Goal: Check status: Check status

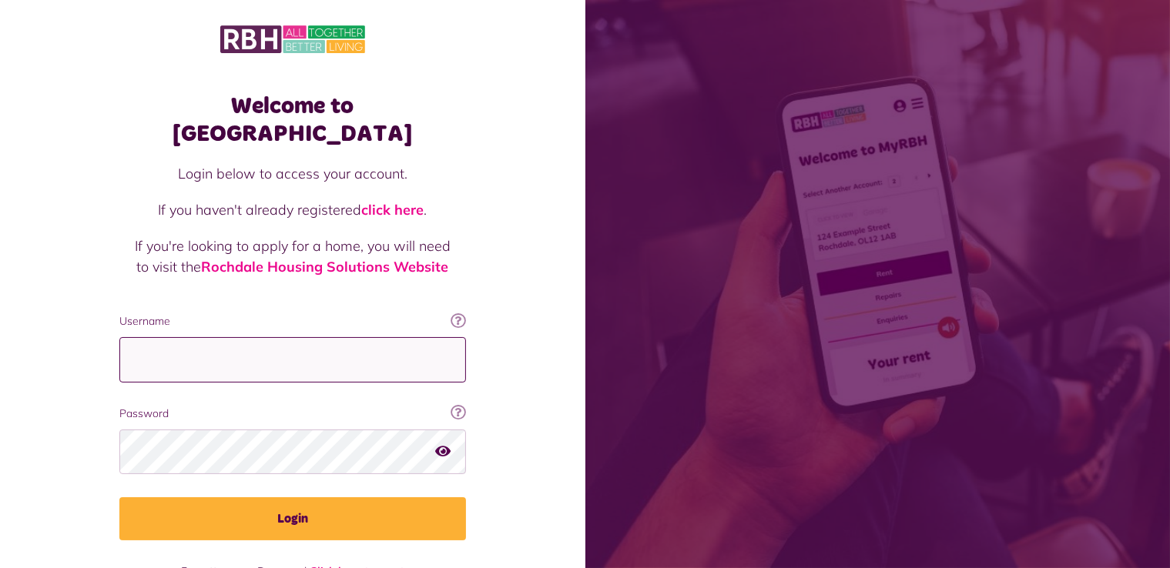
click at [302, 341] on input "Username" at bounding box center [292, 359] width 346 height 45
type input "**********"
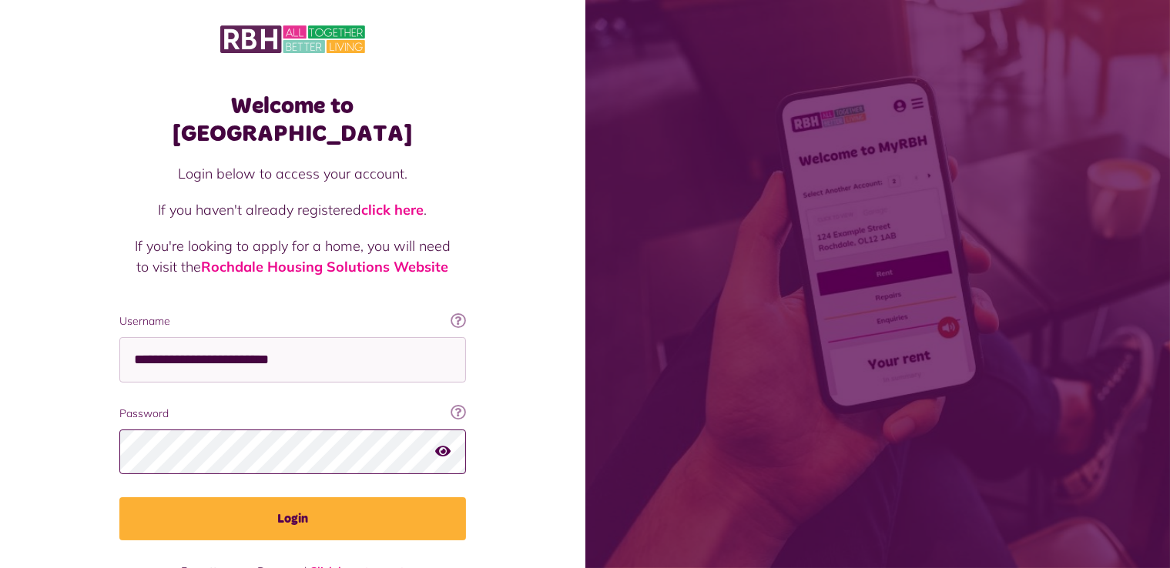
click at [444, 430] on div at bounding box center [292, 452] width 346 height 45
click at [443, 444] on icon "button" at bounding box center [442, 451] width 15 height 14
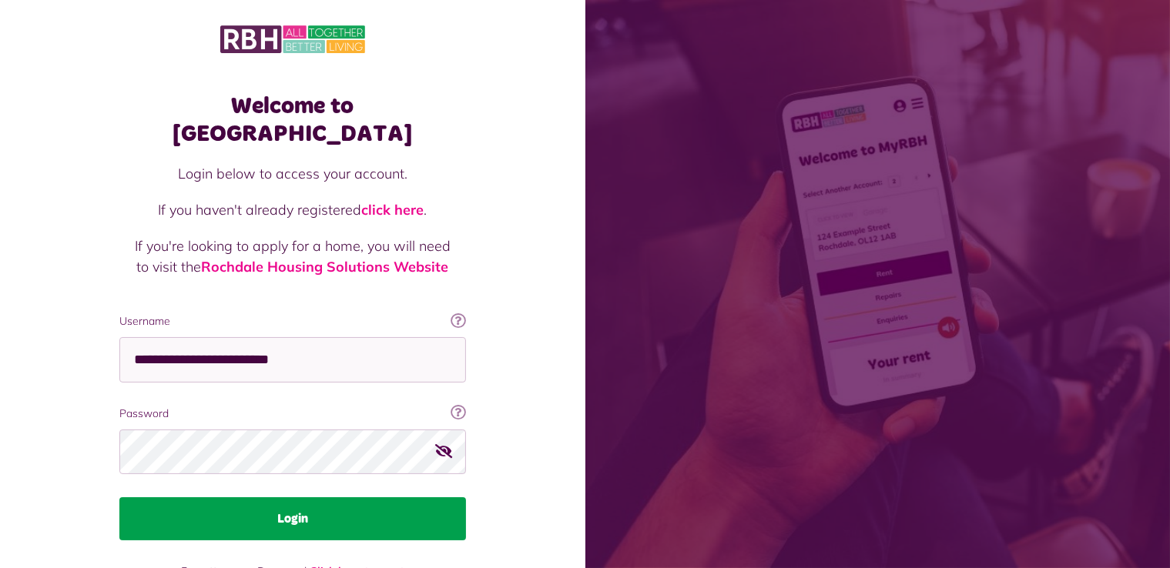
click at [285, 499] on button "Login" at bounding box center [292, 518] width 346 height 43
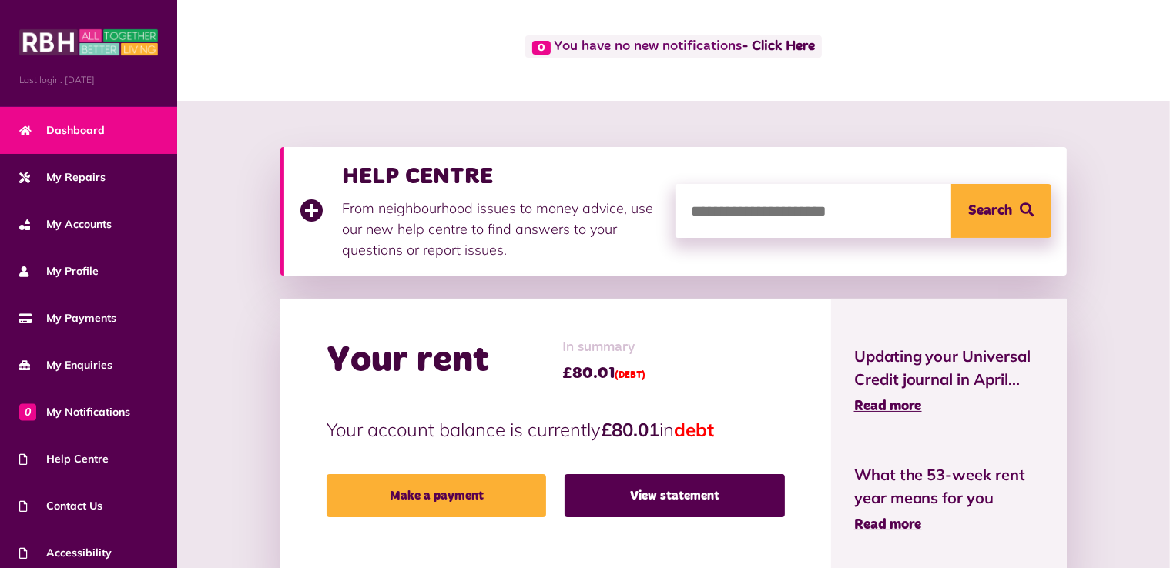
scroll to position [154, 0]
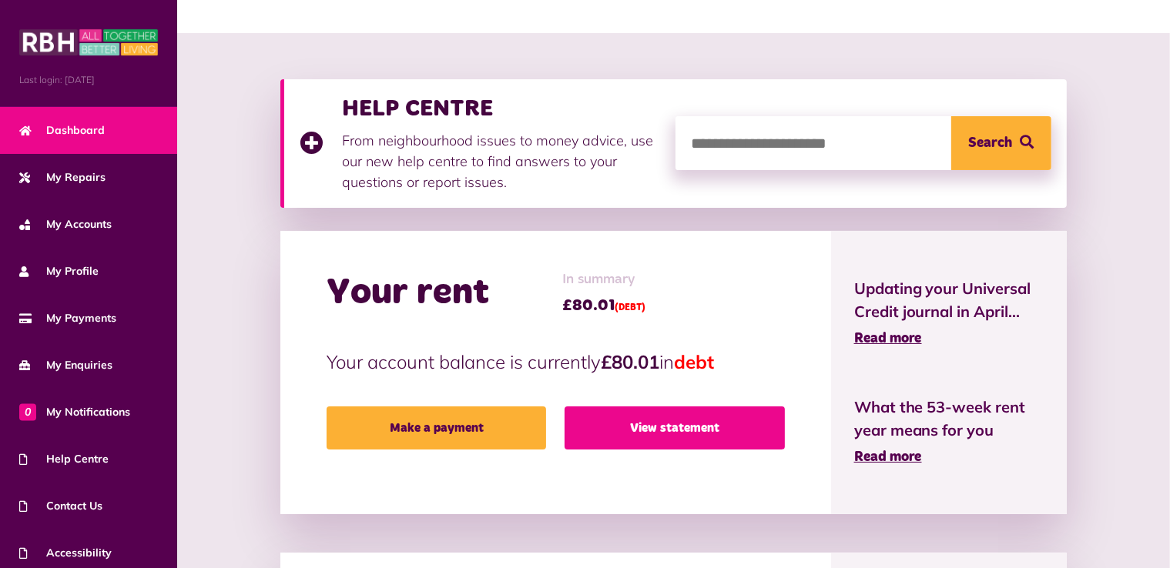
click at [668, 420] on link "View statement" at bounding box center [673, 428] width 219 height 43
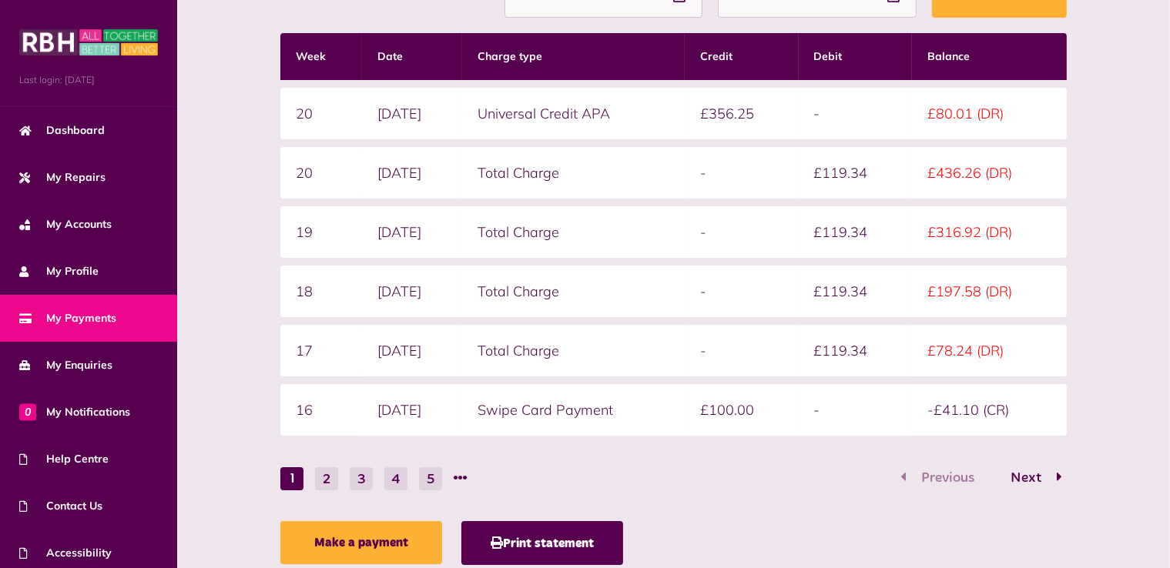
scroll to position [308, 0]
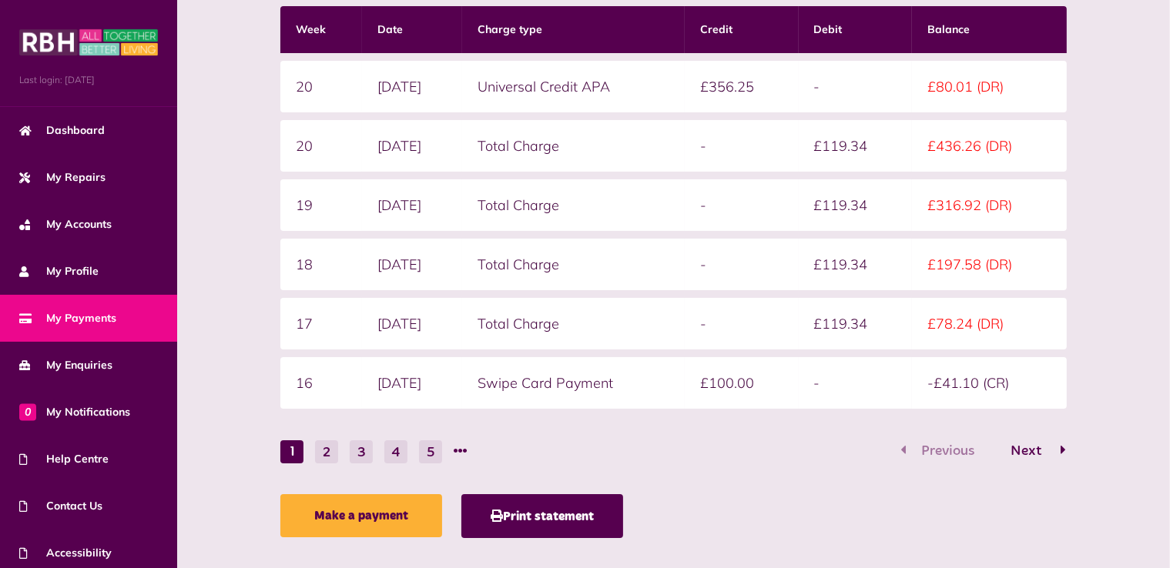
click at [1035, 450] on span "Next" at bounding box center [1026, 451] width 54 height 14
drag, startPoint x: 701, startPoint y: 85, endPoint x: 911, endPoint y: 128, distance: 214.4
click at [952, 112] on table "Week Date Charge type Credit Debit Balance 20 [DATE] Universal Credit APA £356.…" at bounding box center [673, 207] width 786 height 418
click at [1022, 447] on span "Next" at bounding box center [1026, 451] width 54 height 14
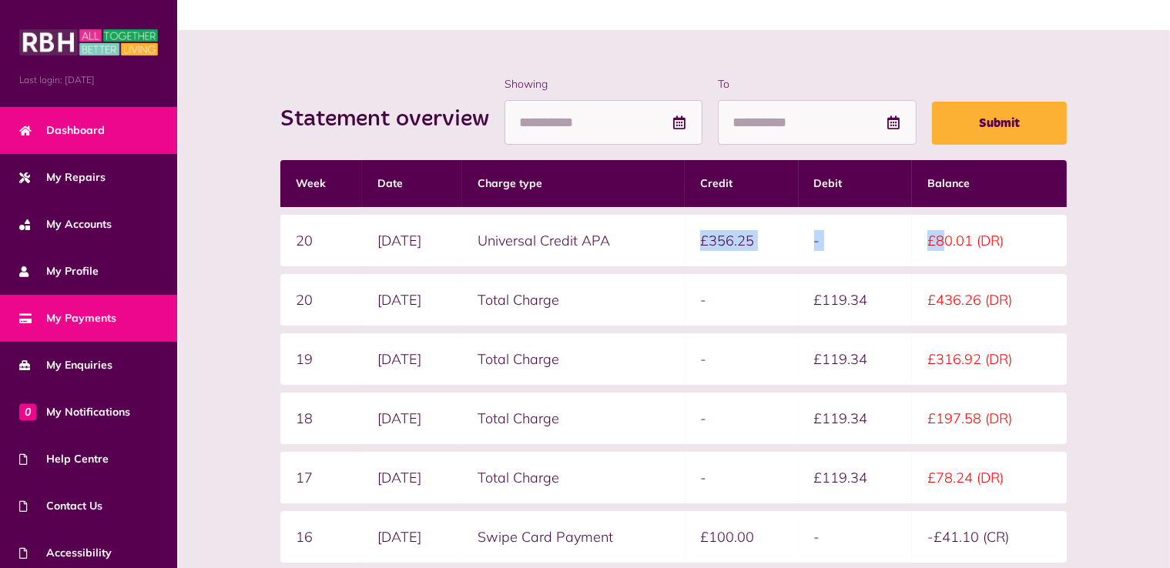
click at [73, 129] on span "Dashboard" at bounding box center [61, 130] width 85 height 16
